Goal: Transaction & Acquisition: Obtain resource

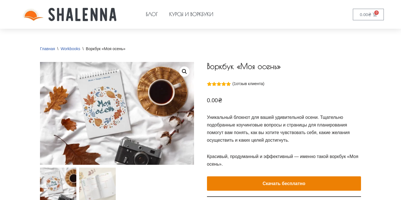
scroll to position [14, 0]
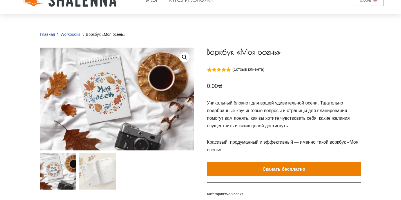
click at [280, 169] on e-page-transition at bounding box center [200, 100] width 401 height 200
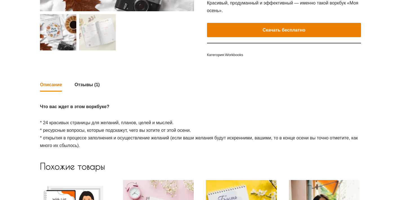
scroll to position [219, 0]
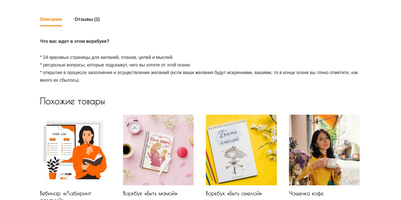
click at [377, 32] on main "Главная \ Workbooks \ Воркбук «Моя осень» Previous Next Воркбук «Моя осень» Рей…" at bounding box center [200, 29] width 401 height 438
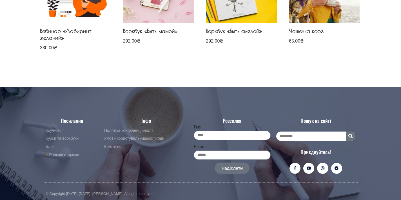
scroll to position [387, 0]
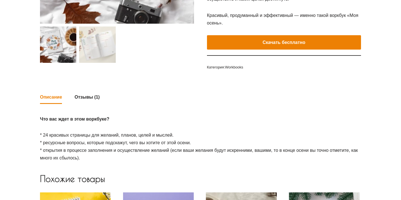
scroll to position [133, 0]
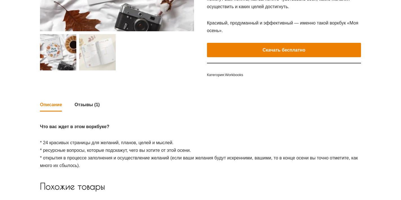
click at [257, 53] on e-page-transition at bounding box center [200, 100] width 401 height 200
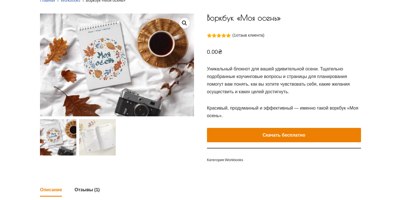
scroll to position [48, 0]
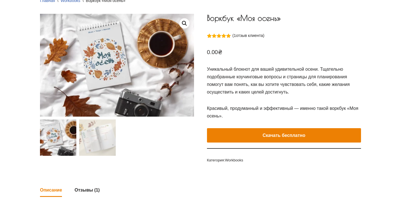
click at [282, 131] on button "Скачать бесплатно" at bounding box center [284, 135] width 154 height 15
